Goal: Task Accomplishment & Management: Manage account settings

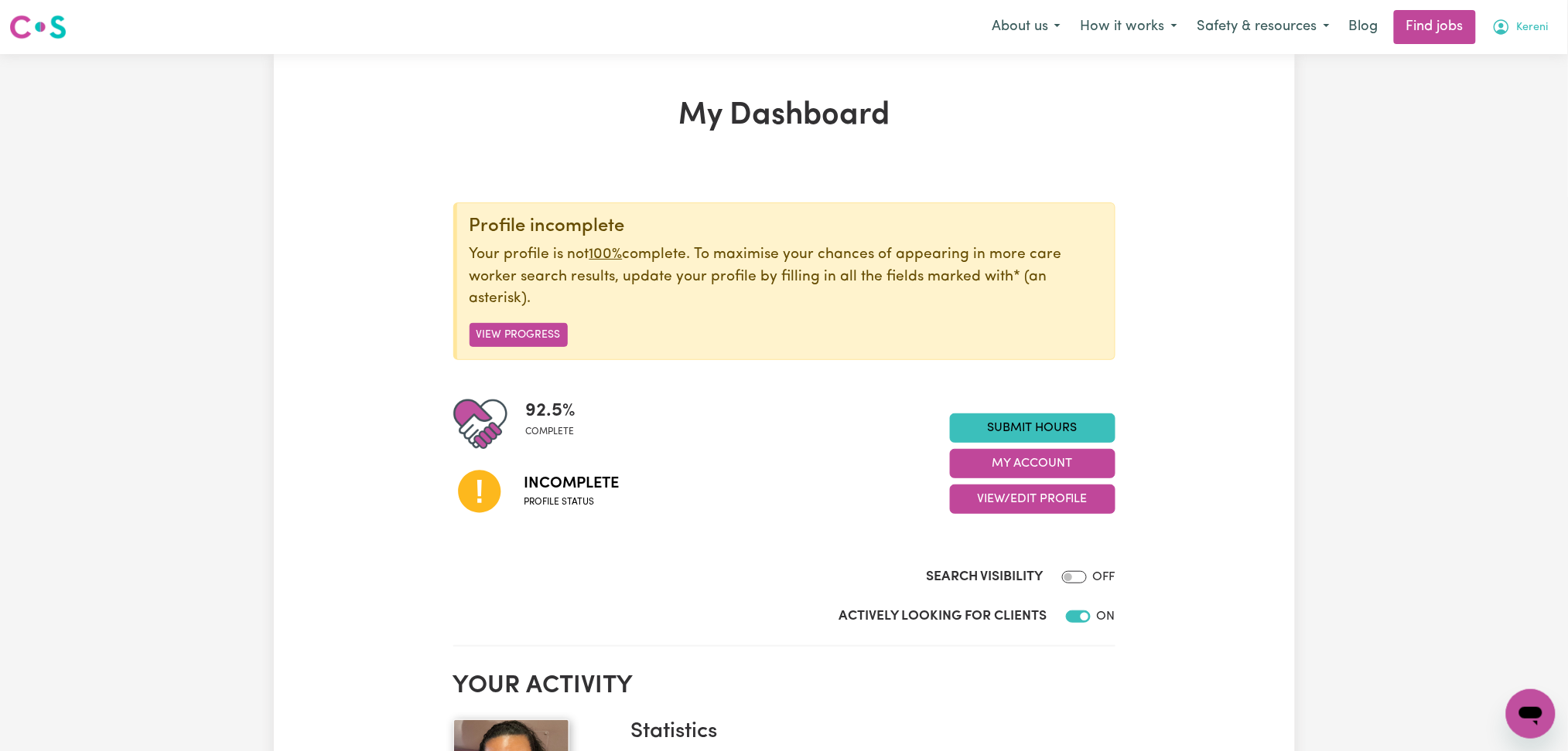
click at [1519, 29] on span "Kereni" at bounding box center [1533, 27] width 32 height 17
click at [1496, 118] on link "Logout" at bounding box center [1496, 118] width 122 height 30
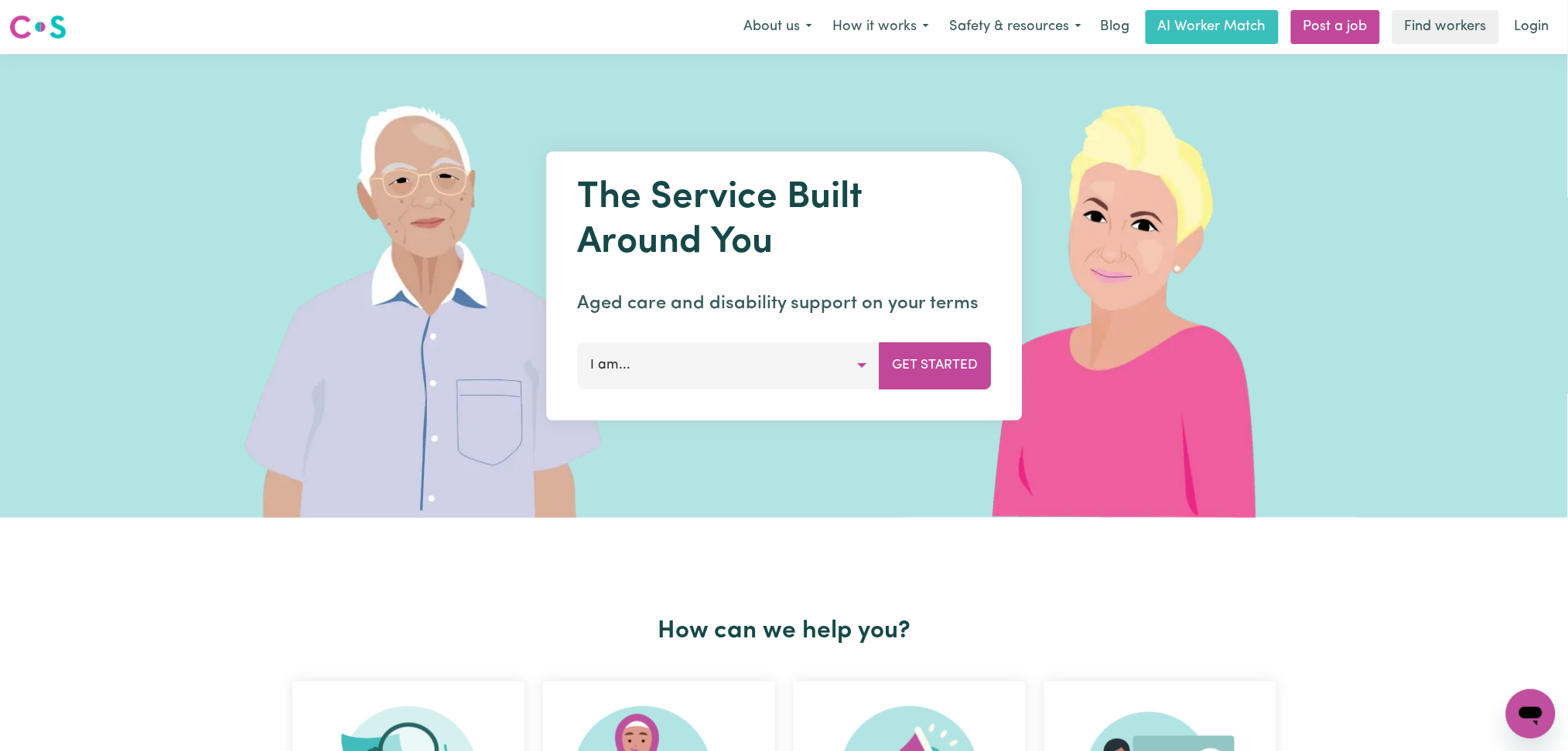
click at [1501, 30] on div "About us How it works Safety & resources Blog AI Worker Match Post a job Find w…" at bounding box center [1146, 26] width 826 height 34
click at [1513, 18] on link "Login" at bounding box center [1532, 26] width 54 height 34
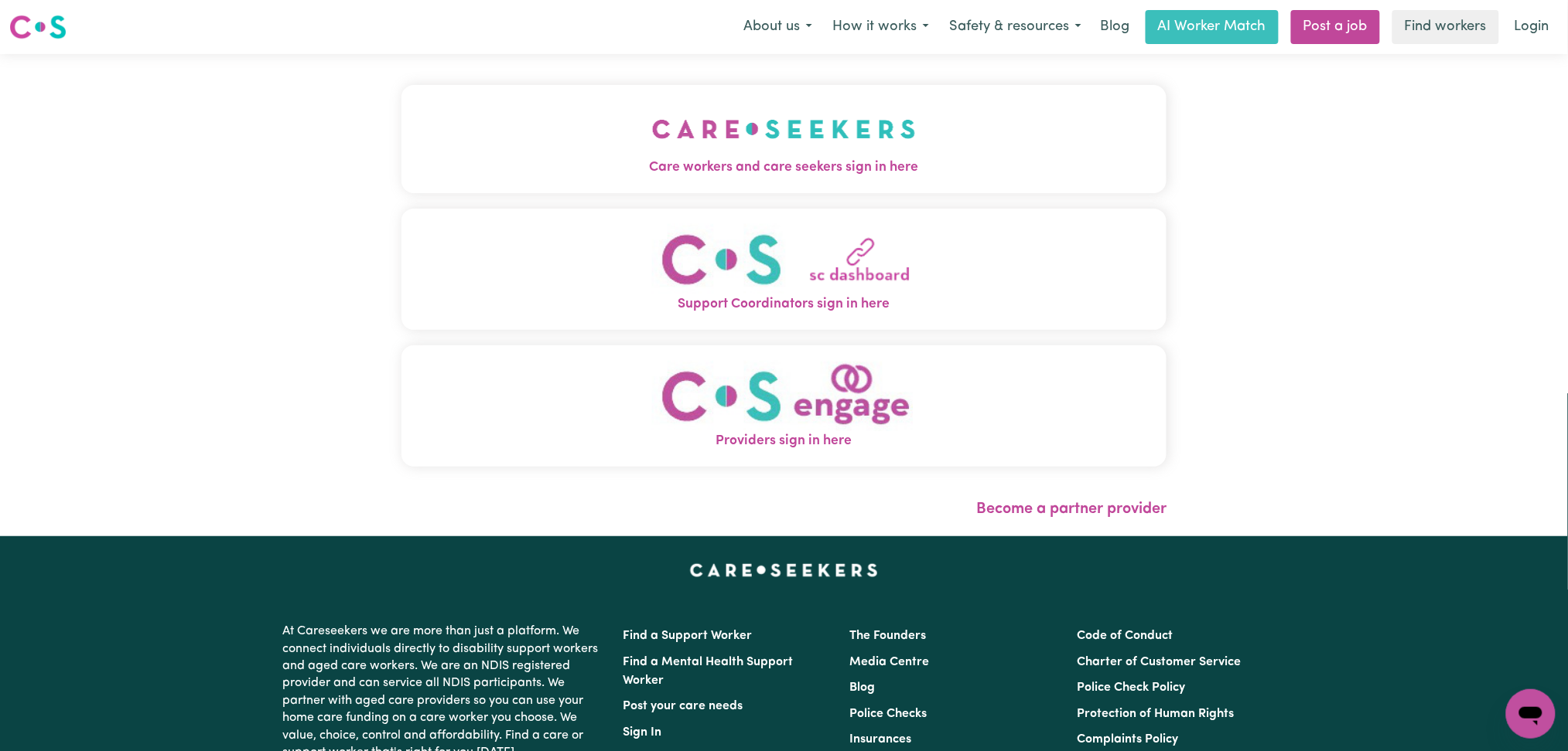
click at [302, 30] on div "Menu About us How it works Safety & resources Blog AI Worker Match Post a job F…" at bounding box center [784, 26] width 1568 height 35
click at [329, 508] on div "Care workers and care seekers sign in here Support Coordinators sign in here Pr…" at bounding box center [784, 295] width 1568 height 482
click at [745, 147] on img "Care workers and care seekers sign in here" at bounding box center [784, 129] width 263 height 58
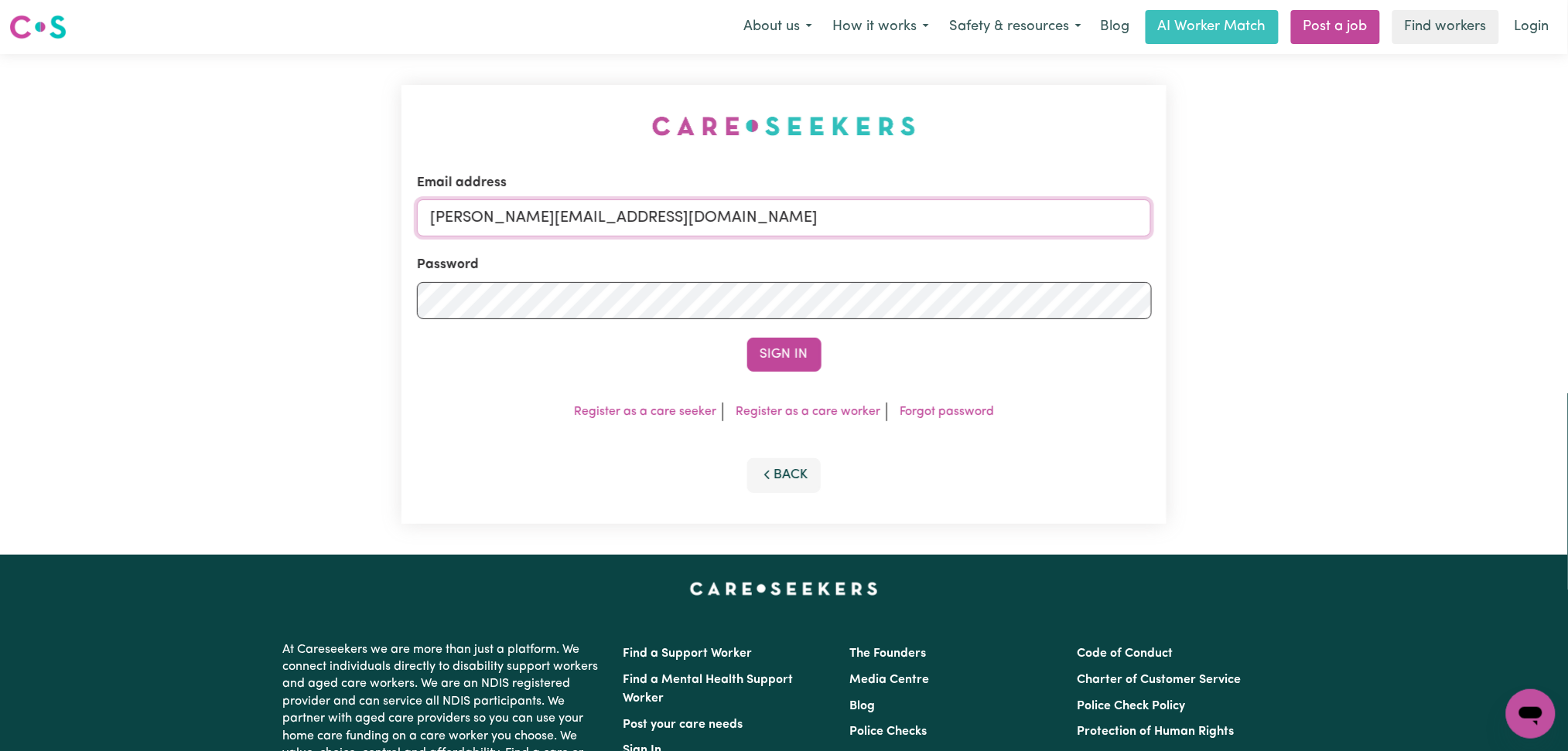
drag, startPoint x: 670, startPoint y: 213, endPoint x: 671, endPoint y: 232, distance: 19.0
click at [670, 213] on input "[PERSON_NAME][EMAIL_ADDRESS][DOMAIN_NAME]" at bounding box center [784, 217] width 735 height 37
drag, startPoint x: 511, startPoint y: 213, endPoint x: 999, endPoint y: 276, distance: 492.0
click at [999, 276] on form "Email address Superuser~[EMAIL_ADDRESS][DOMAIN_NAME] Password Sign In" at bounding box center [784, 273] width 735 height 199
type input "Superuser~[EMAIL_ADDRESS][DOMAIN_NAME]"
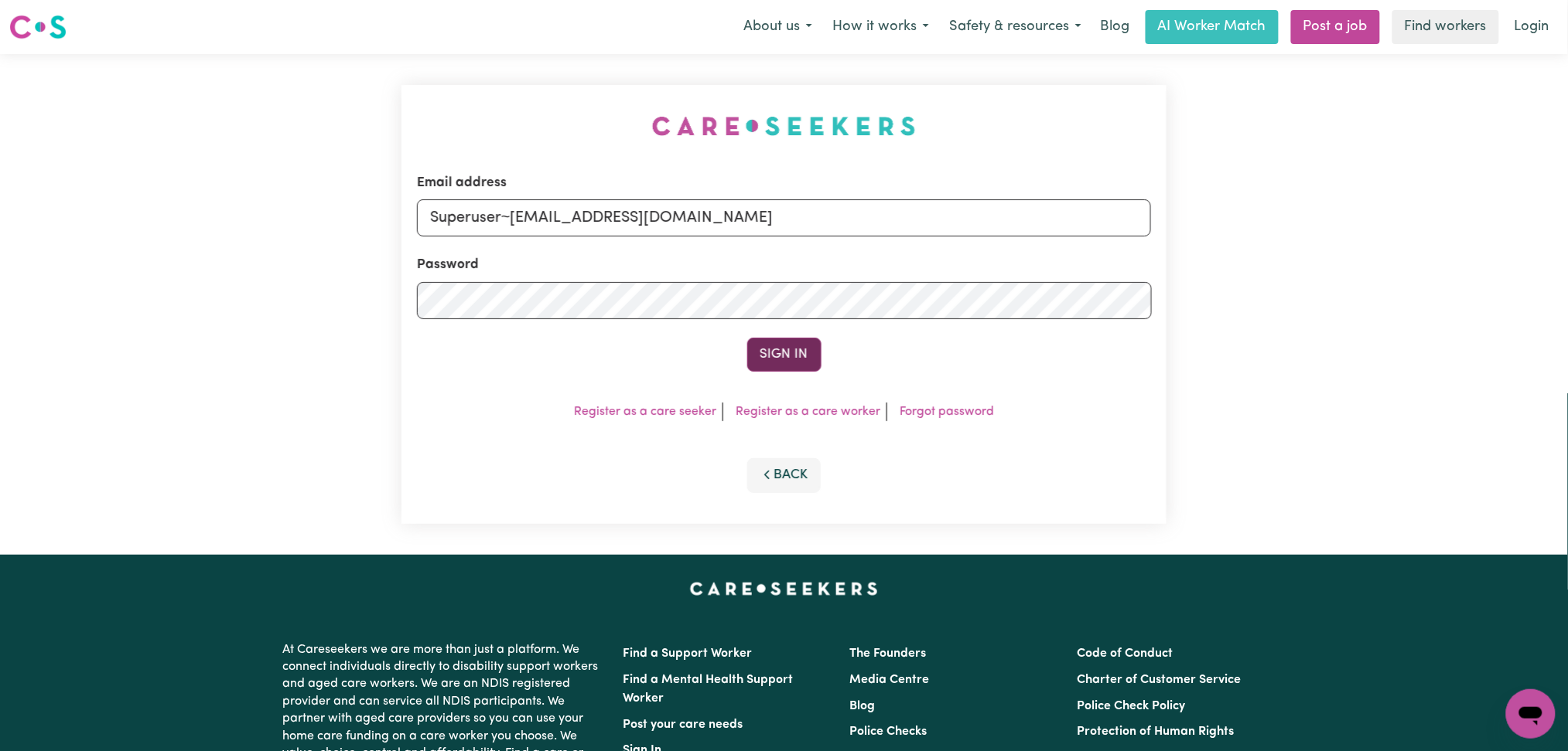
click at [789, 364] on button "Sign In" at bounding box center [784, 355] width 74 height 34
